Goal: Task Accomplishment & Management: Manage account settings

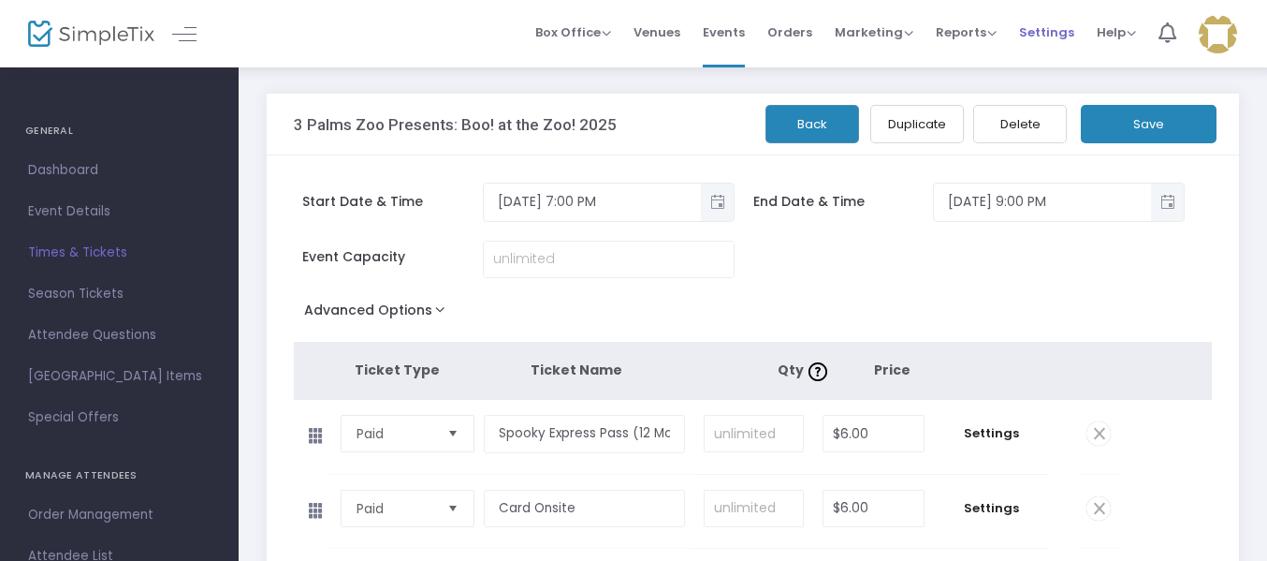
click at [1047, 36] on span "Settings" at bounding box center [1046, 32] width 55 height 48
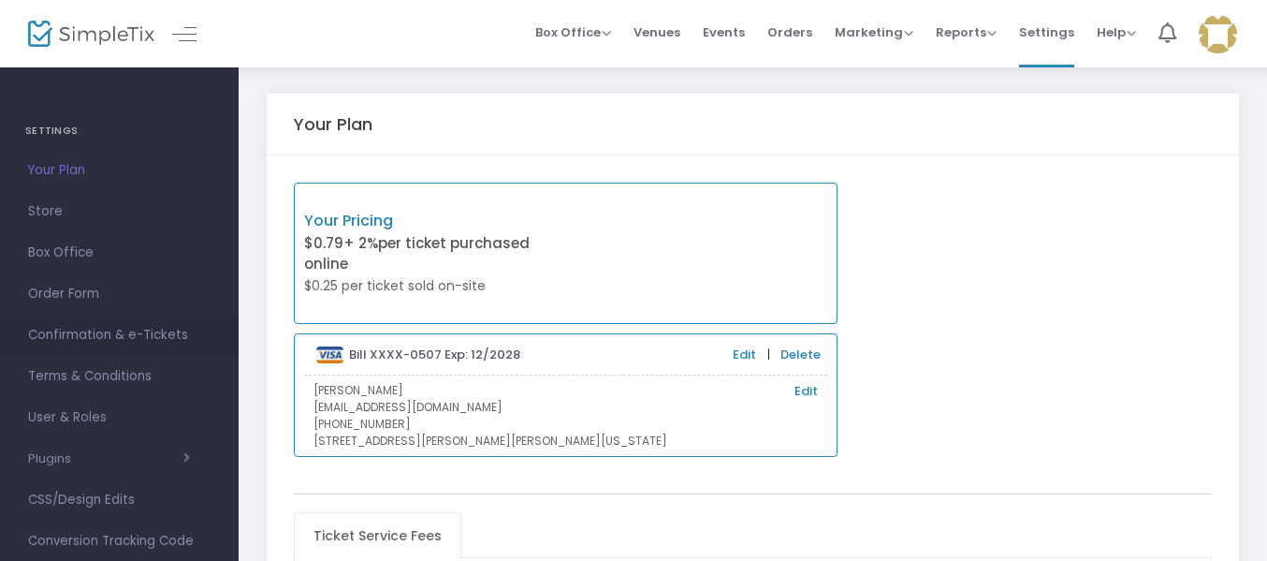
click at [109, 338] on span "Confirmation & e-Tickets" at bounding box center [119, 335] width 183 height 24
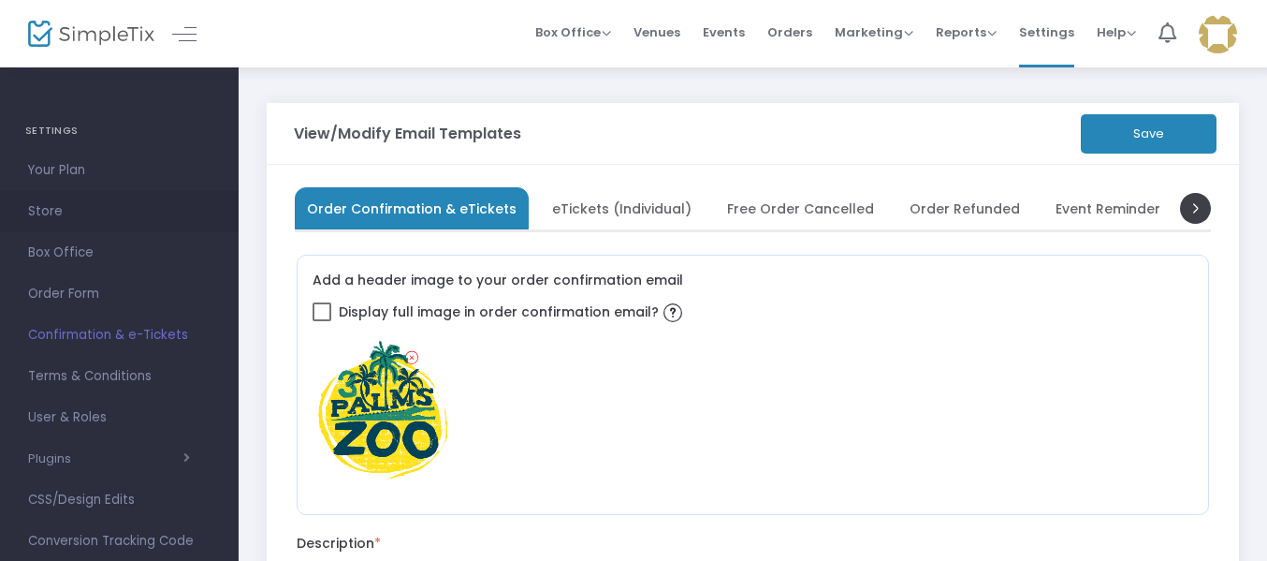
click at [46, 214] on span "Store" at bounding box center [119, 211] width 183 height 24
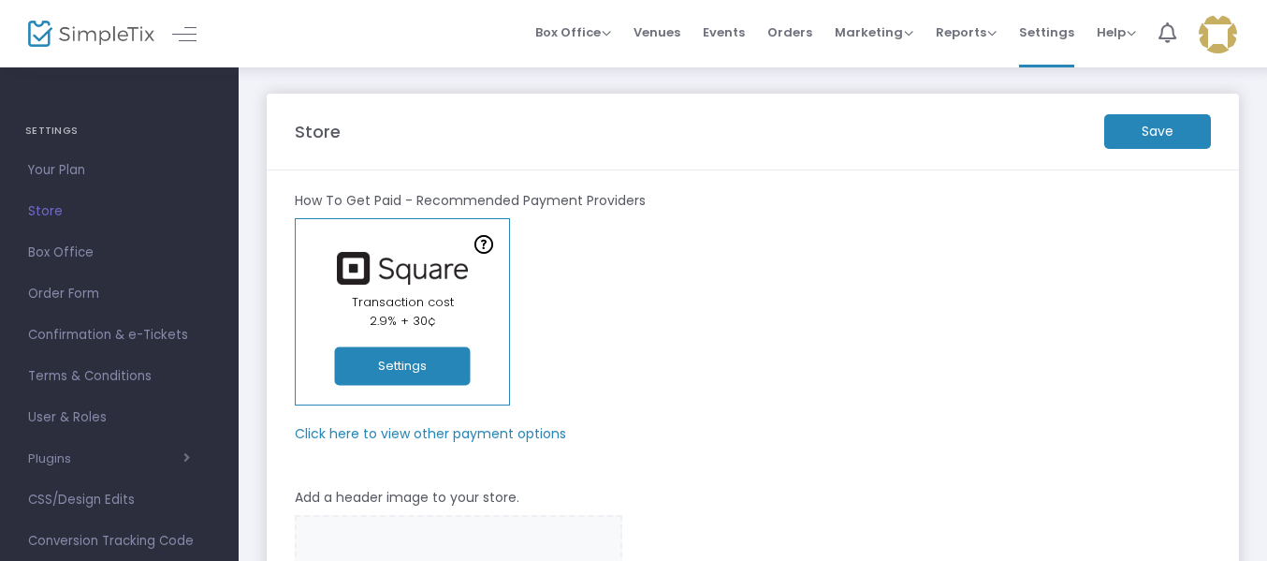
click at [364, 335] on link "In-Person Orders Transaction cost 2.9% + 30¢ Settings" at bounding box center [402, 311] width 215 height 187
drag, startPoint x: 403, startPoint y: 402, endPoint x: 405, endPoint y: 391, distance: 11.4
click at [403, 402] on link "In-Person Orders Transaction cost 2.9% + 30¢ Settings" at bounding box center [402, 311] width 215 height 187
click at [406, 371] on button "Settings" at bounding box center [403, 366] width 136 height 38
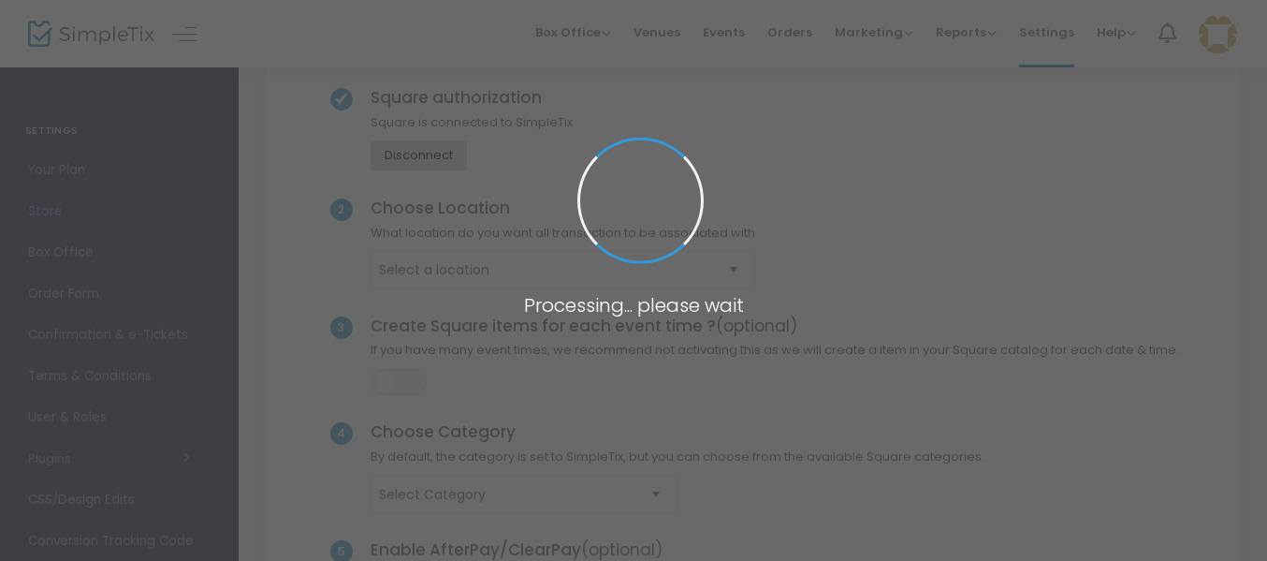
scroll to position [111, 0]
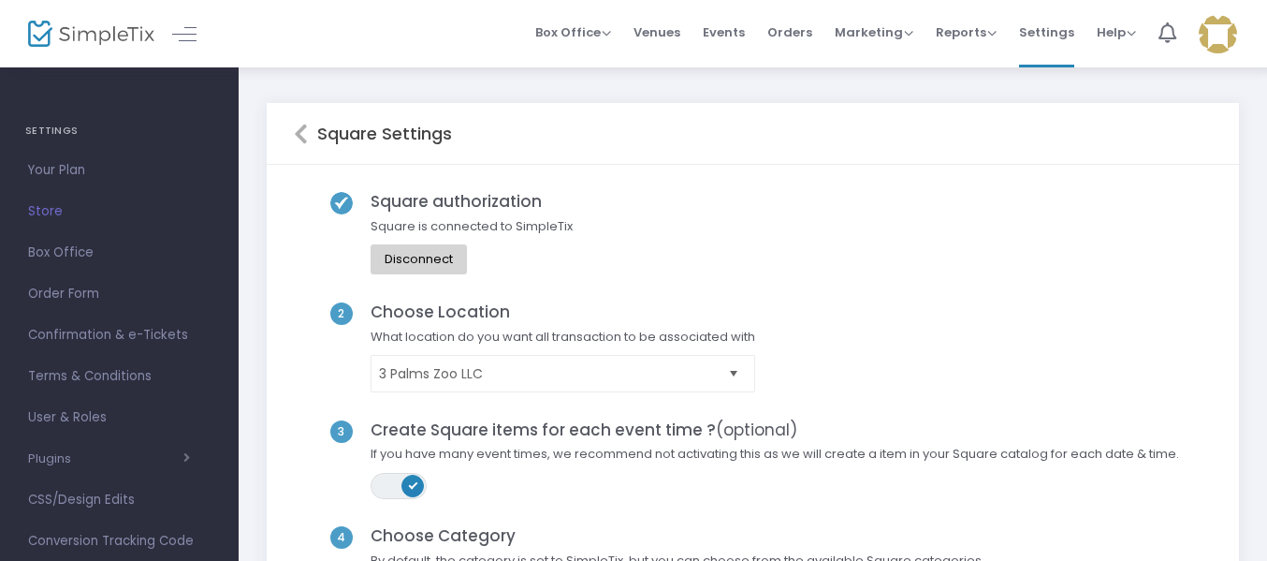
click at [401, 487] on kendo-switch "ON OFF" at bounding box center [399, 486] width 56 height 26
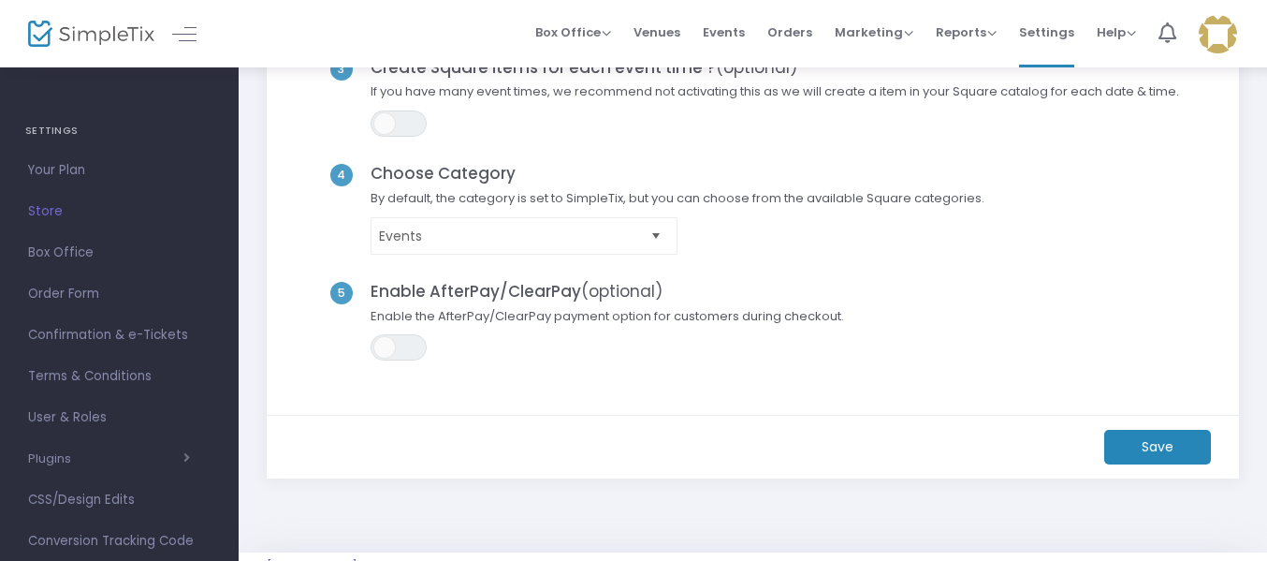
scroll to position [364, 0]
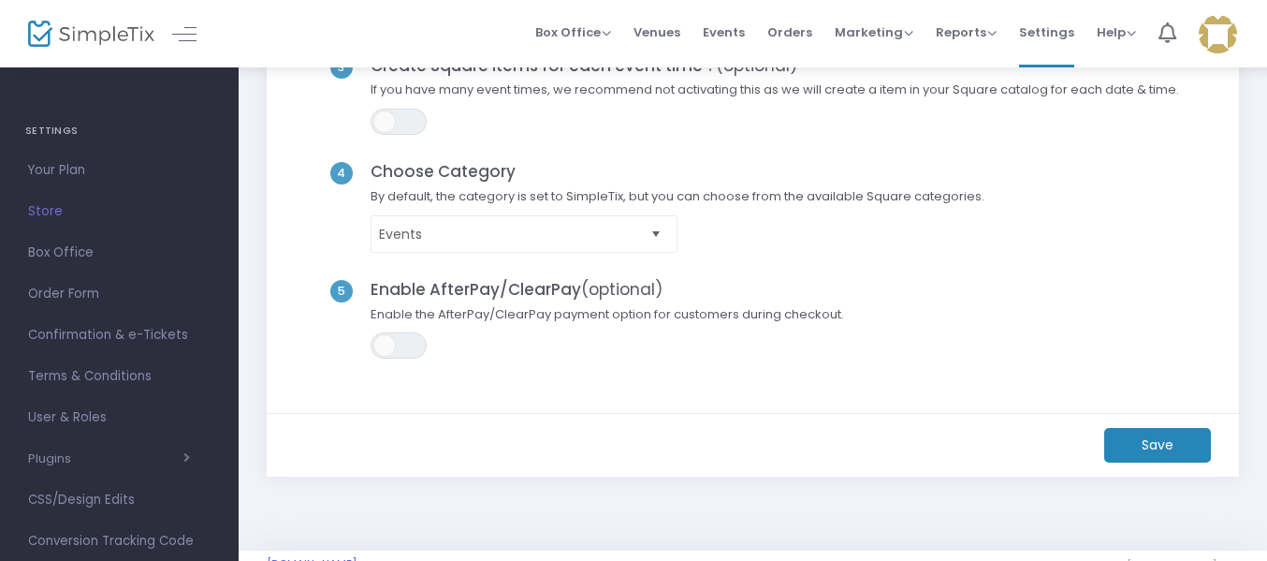
click at [1149, 439] on m-button "Save" at bounding box center [1157, 445] width 107 height 35
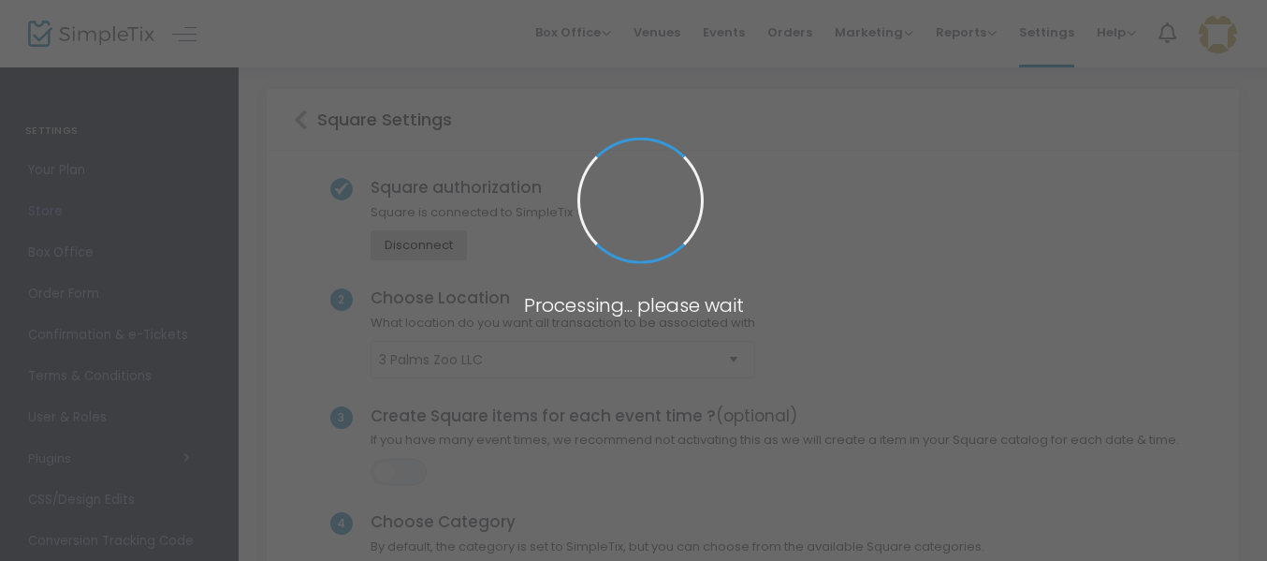
scroll to position [0, 0]
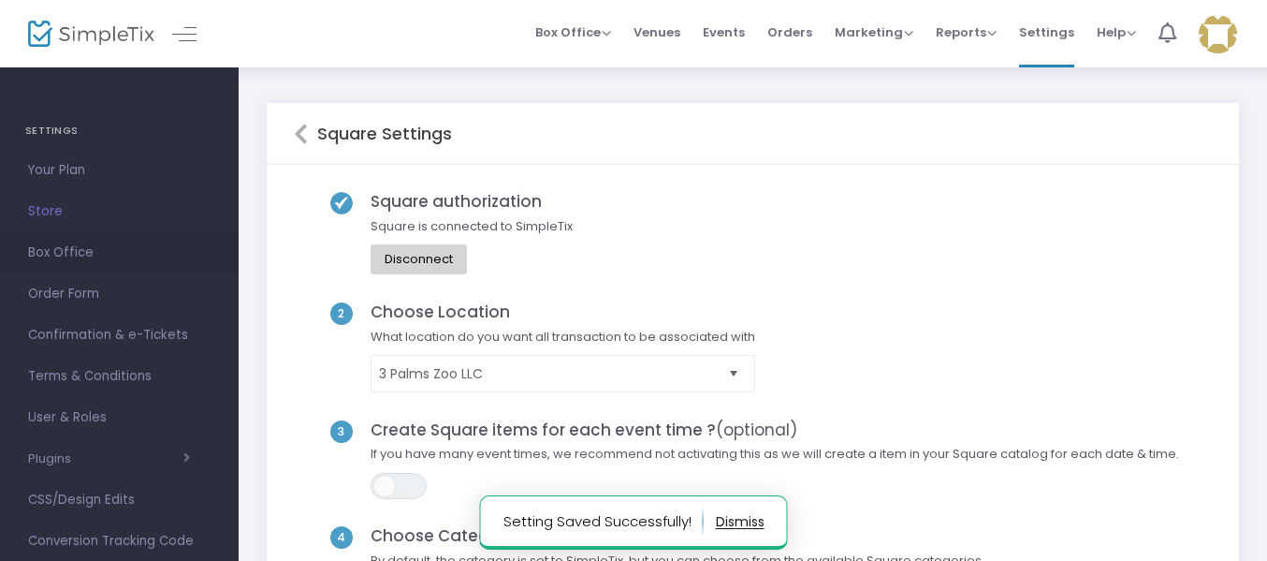
click at [94, 251] on span "Box Office" at bounding box center [119, 253] width 183 height 24
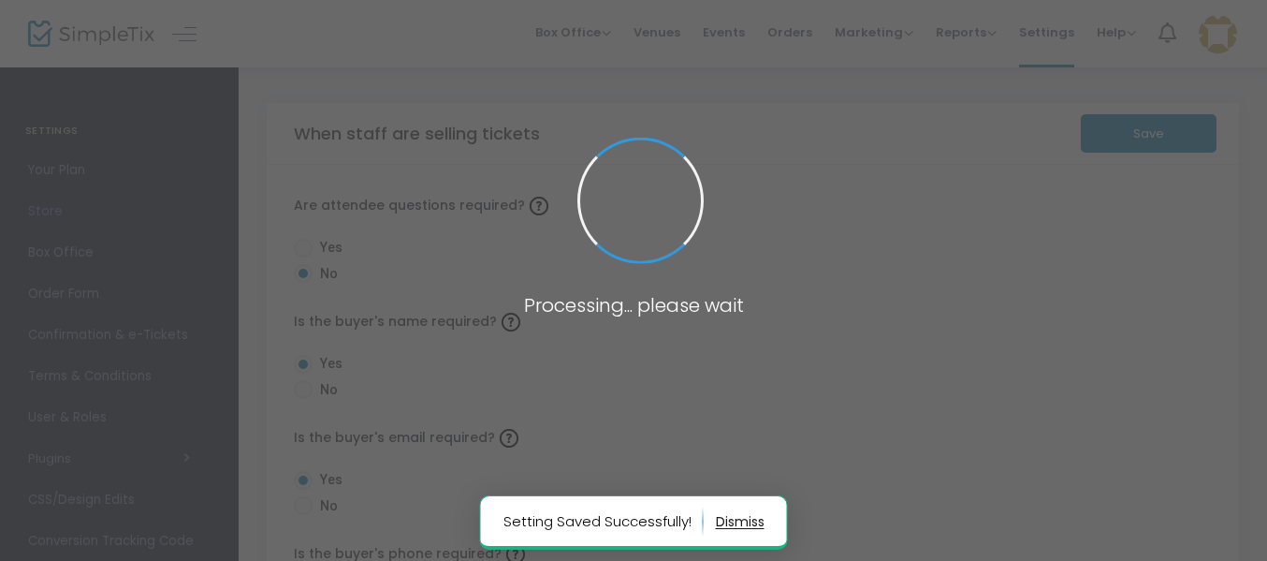
radio input "false"
radio input "true"
radio input "false"
radio input "true"
radio input "false"
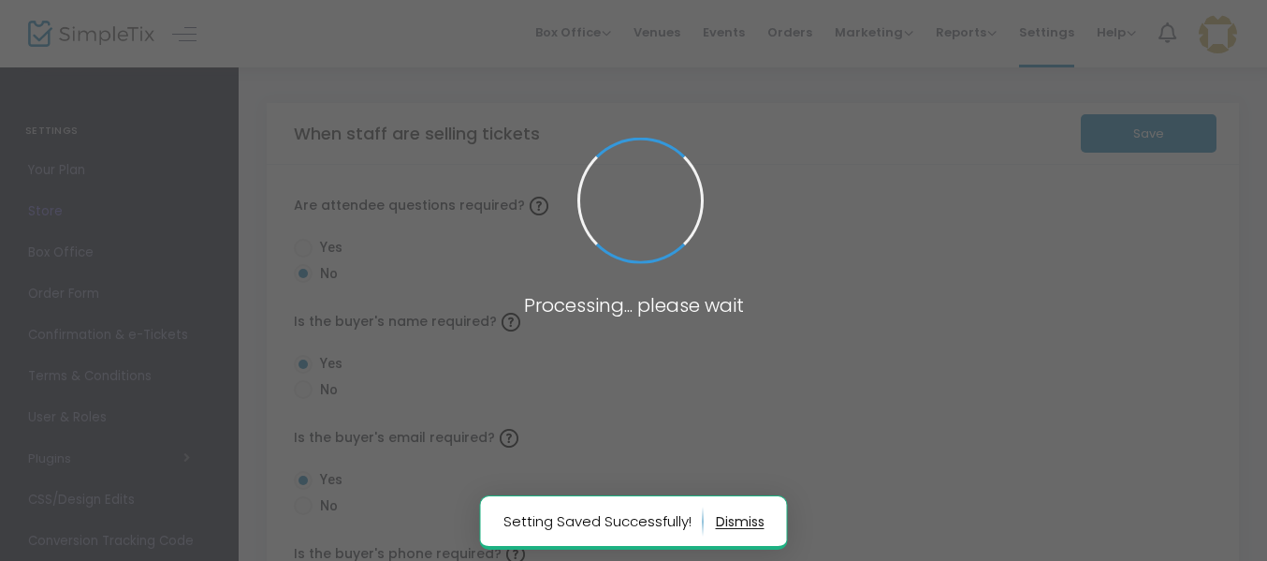
radio input "true"
radio input "false"
radio input "true"
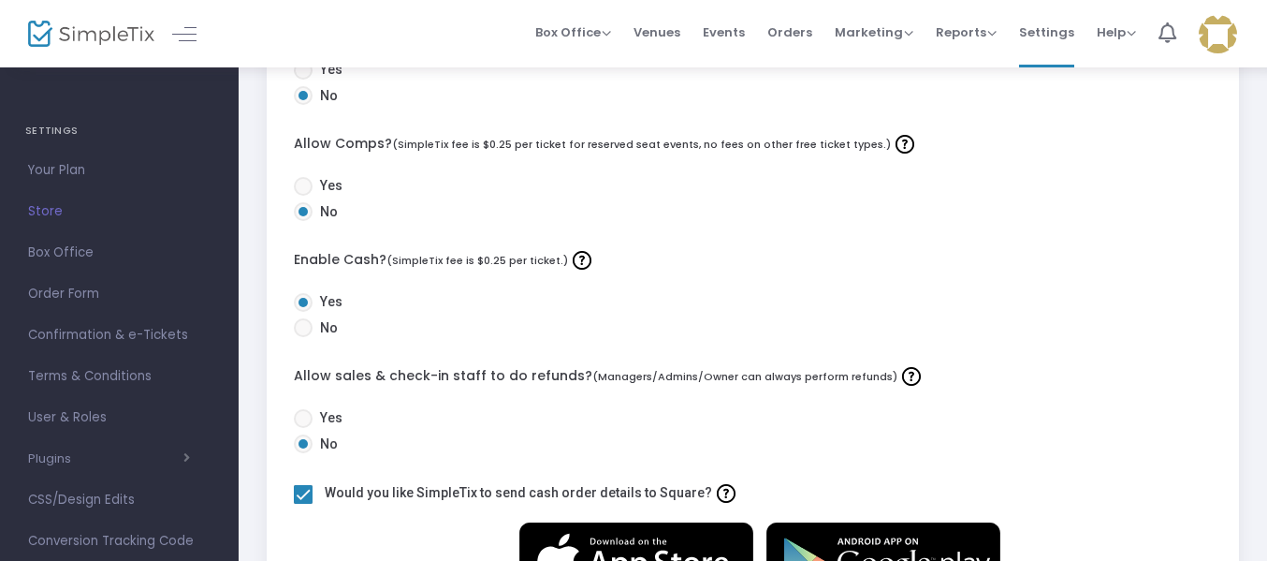
scroll to position [643, 0]
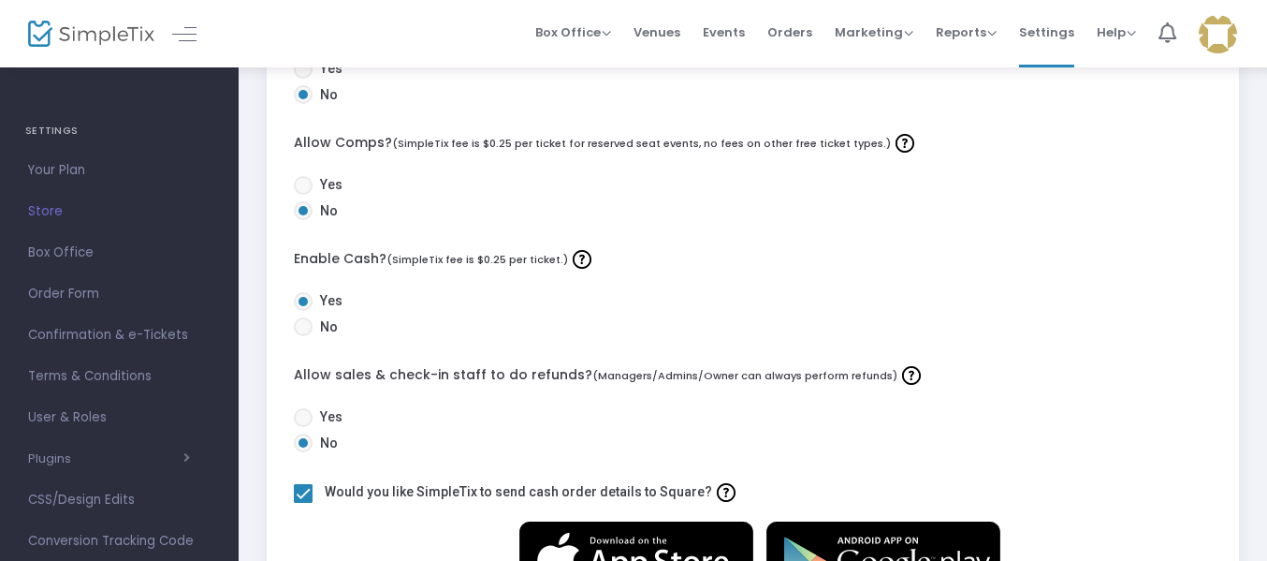
click at [313, 494] on div "Would you like SimpleTix to send cash order details to Square?" at bounding box center [753, 491] width 937 height 29
click at [306, 496] on span at bounding box center [303, 493] width 19 height 19
click at [303, 503] on input "checkbox" at bounding box center [302, 503] width 1 height 1
checkbox input "false"
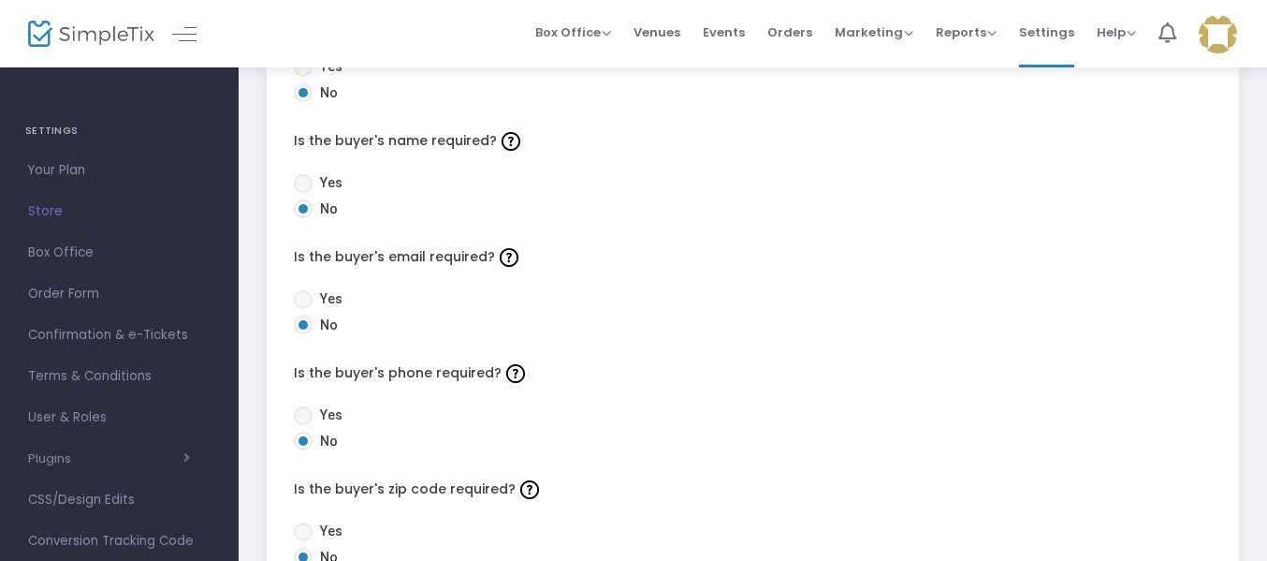
scroll to position [0, 0]
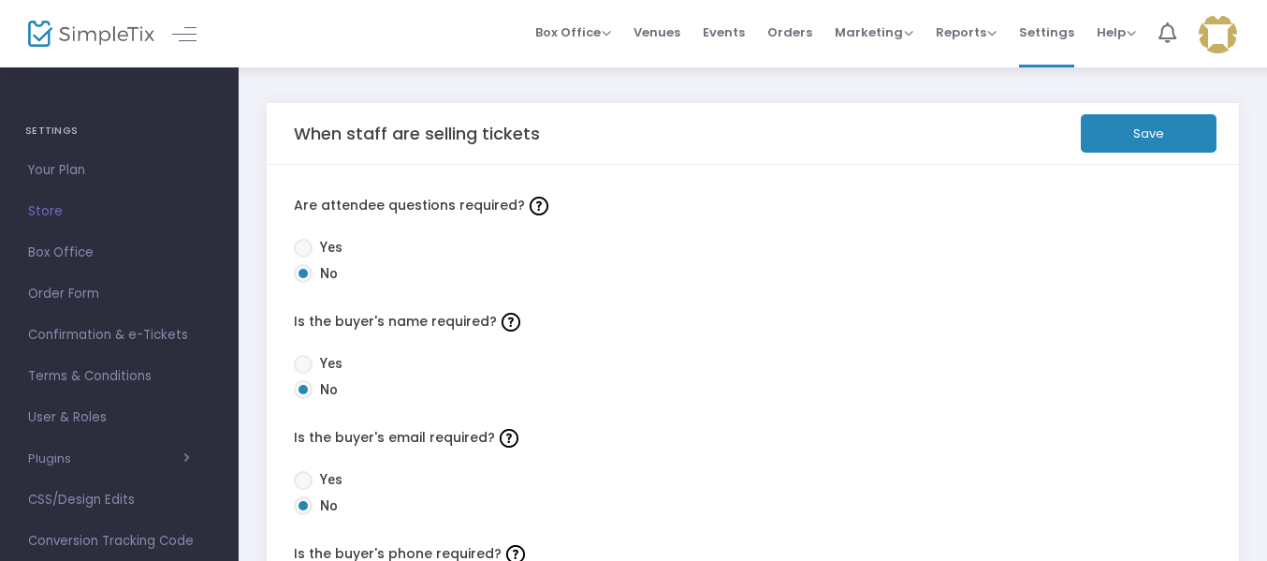
click at [1176, 129] on button "Save" at bounding box center [1149, 133] width 136 height 38
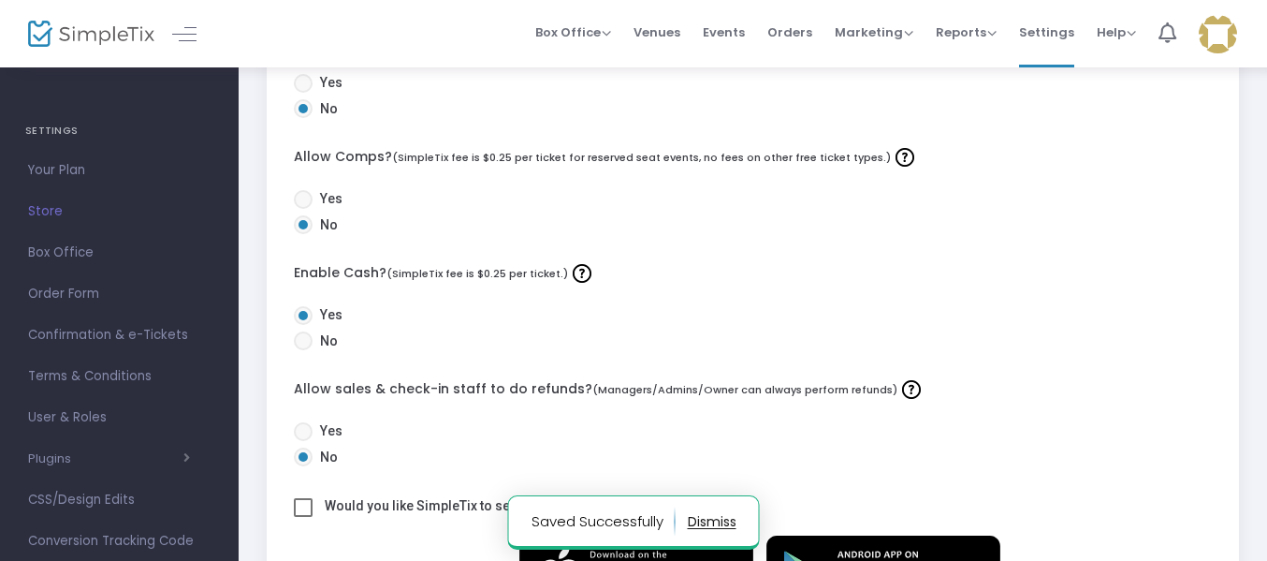
scroll to position [825, 0]
